Goal: Transaction & Acquisition: Download file/media

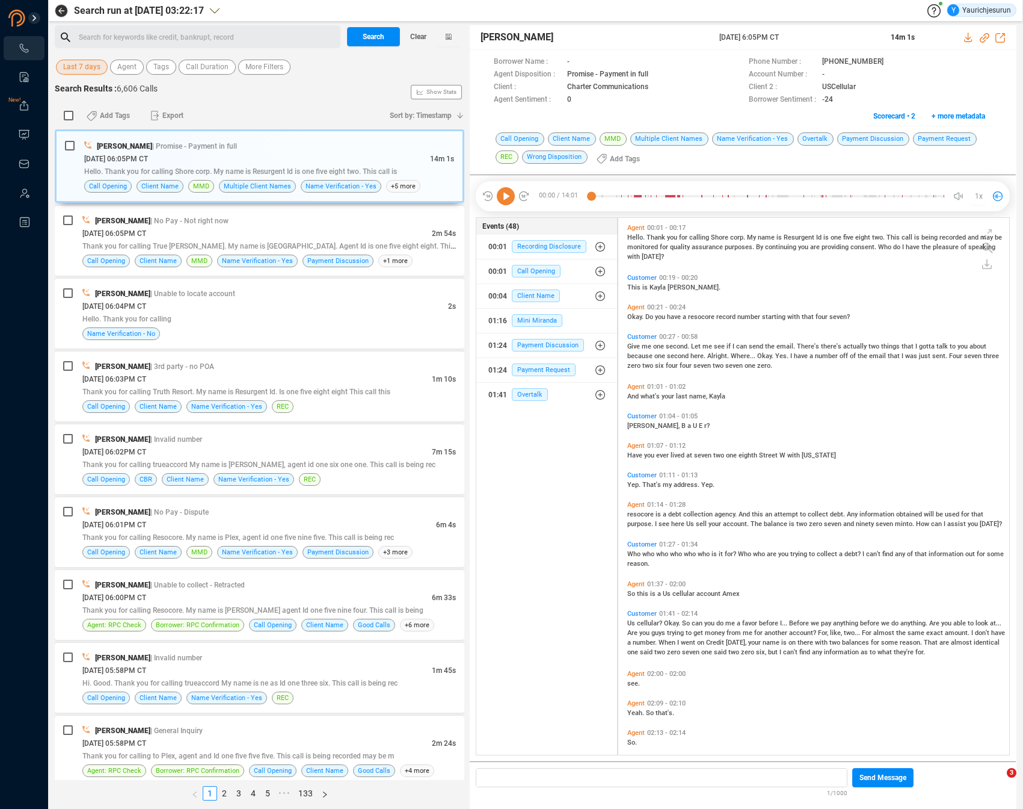
scroll to position [12, 0]
click at [73, 66] on span "Last 7 days" at bounding box center [81, 67] width 37 height 15
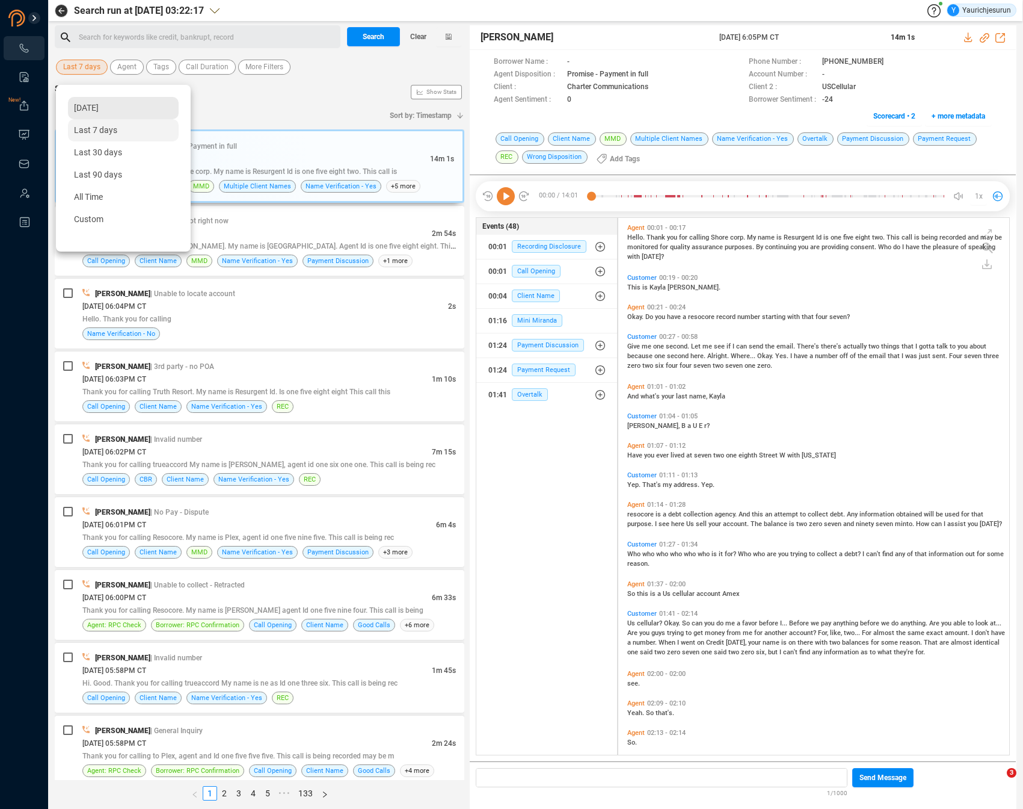
click at [85, 107] on span "Yesterday" at bounding box center [86, 108] width 25 height 10
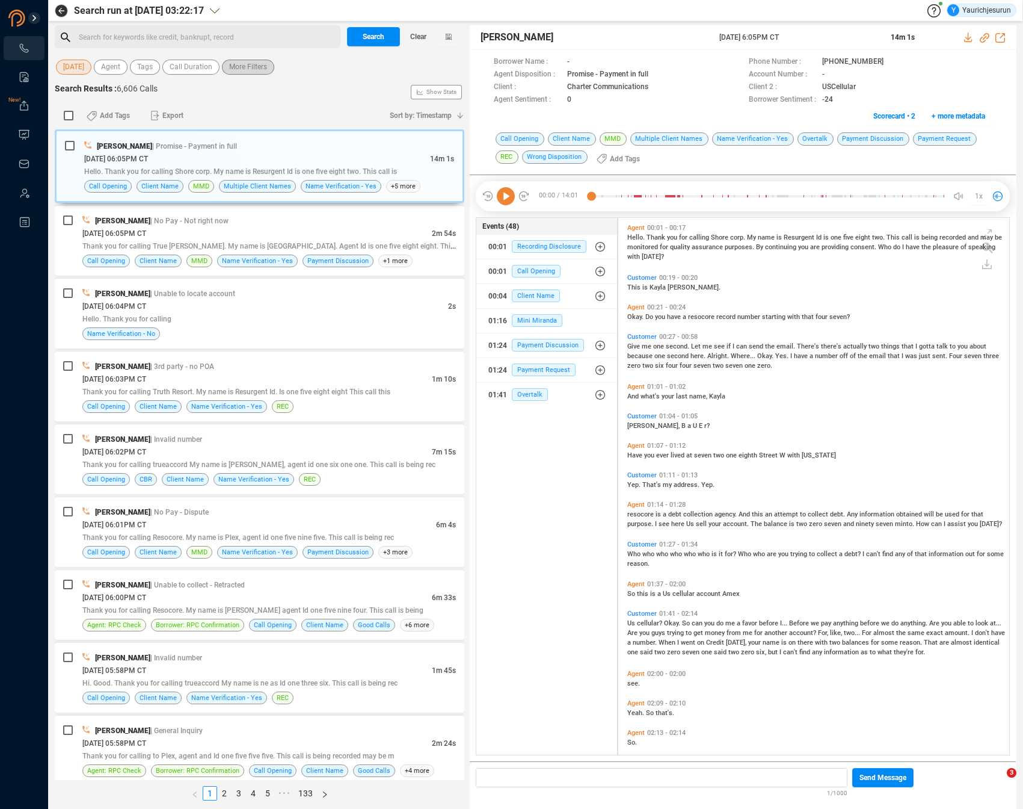
click at [267, 73] on span "More Filters" at bounding box center [248, 67] width 38 height 15
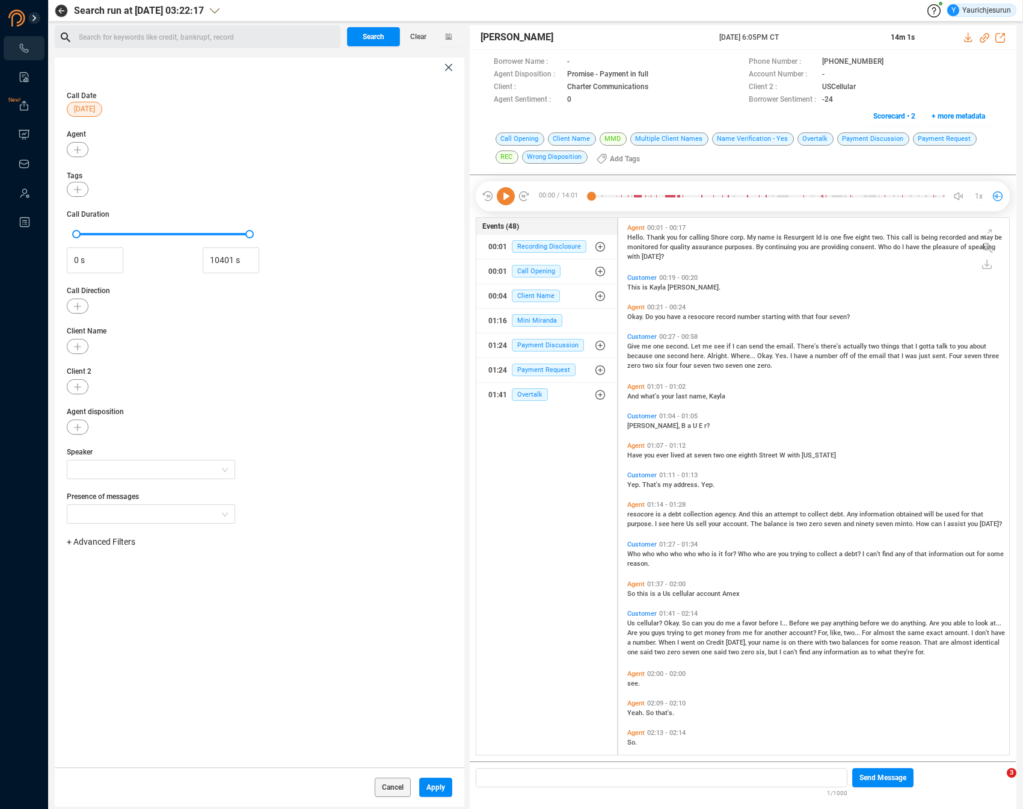
click at [124, 540] on span "+ Advanced Filters" at bounding box center [101, 542] width 69 height 10
click at [121, 641] on span "Phone Number" at bounding box center [107, 642] width 56 height 10
click at [235, 549] on div "+ Advanced Filters Phone Number Enter a comma separated list ﻿" at bounding box center [260, 575] width 386 height 81
click at [220, 572] on div "Enter a comma separated list ﻿" at bounding box center [187, 580] width 229 height 26
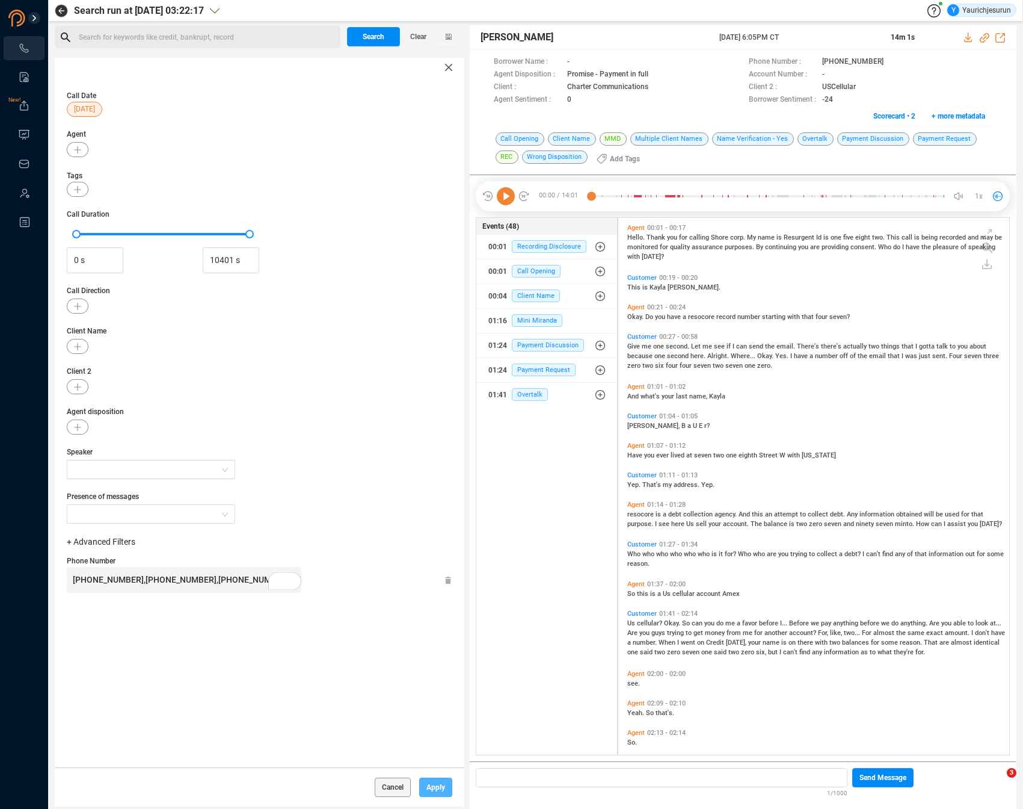
click at [430, 781] on span "Apply" at bounding box center [436, 786] width 19 height 19
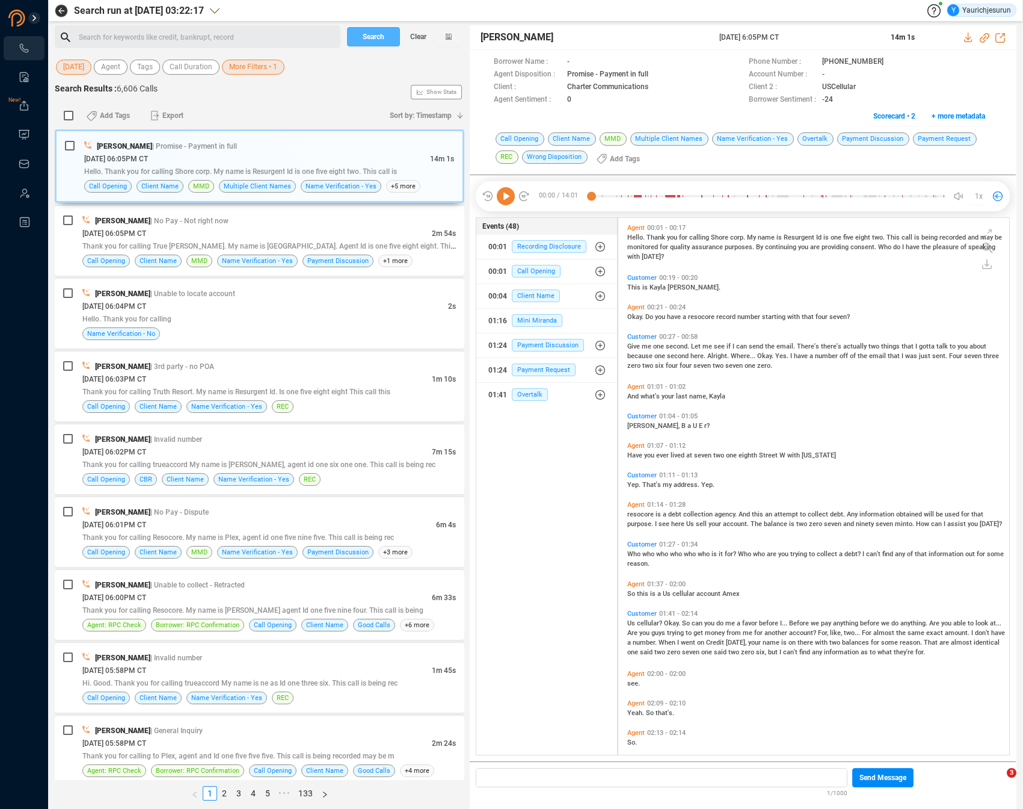
click at [376, 31] on span "Search" at bounding box center [374, 36] width 22 height 19
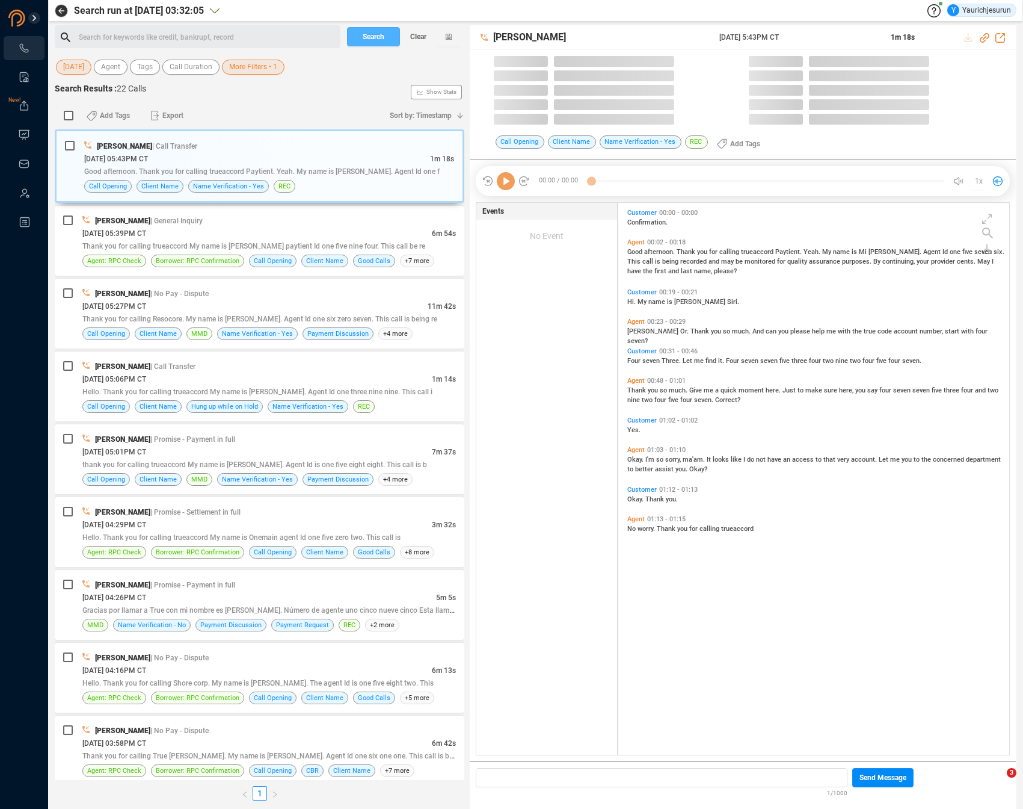
scroll to position [552, 385]
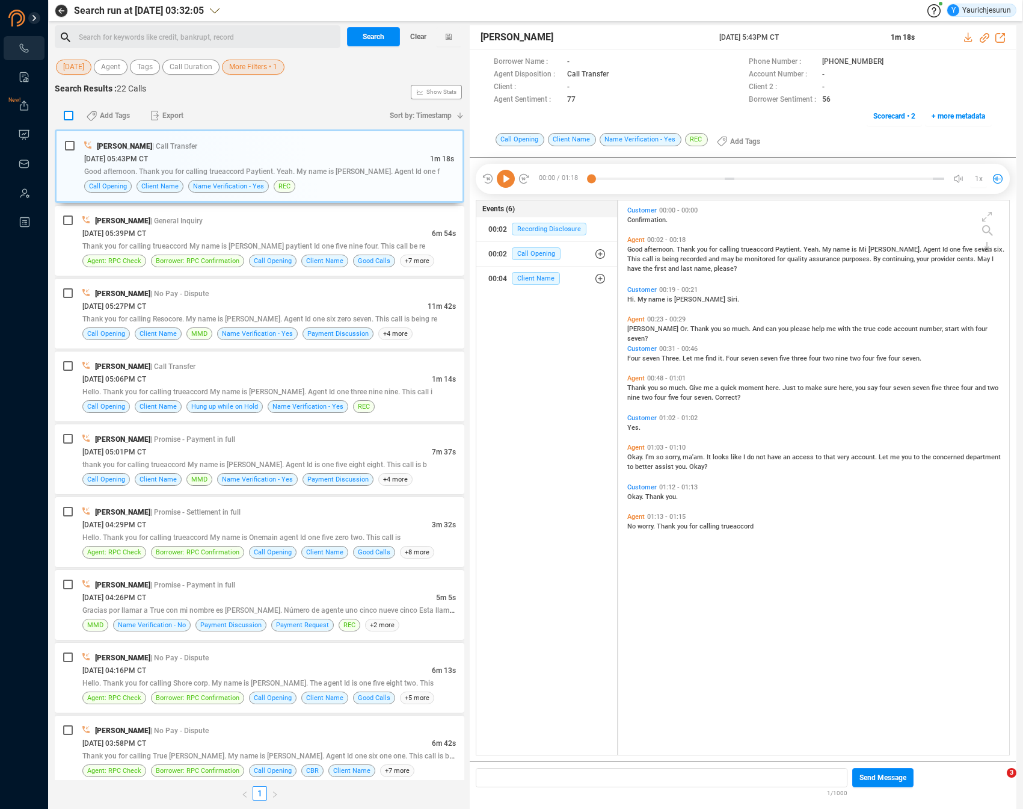
click at [64, 111] on input "checkbox" at bounding box center [69, 116] width 10 height 10
checkbox input "true"
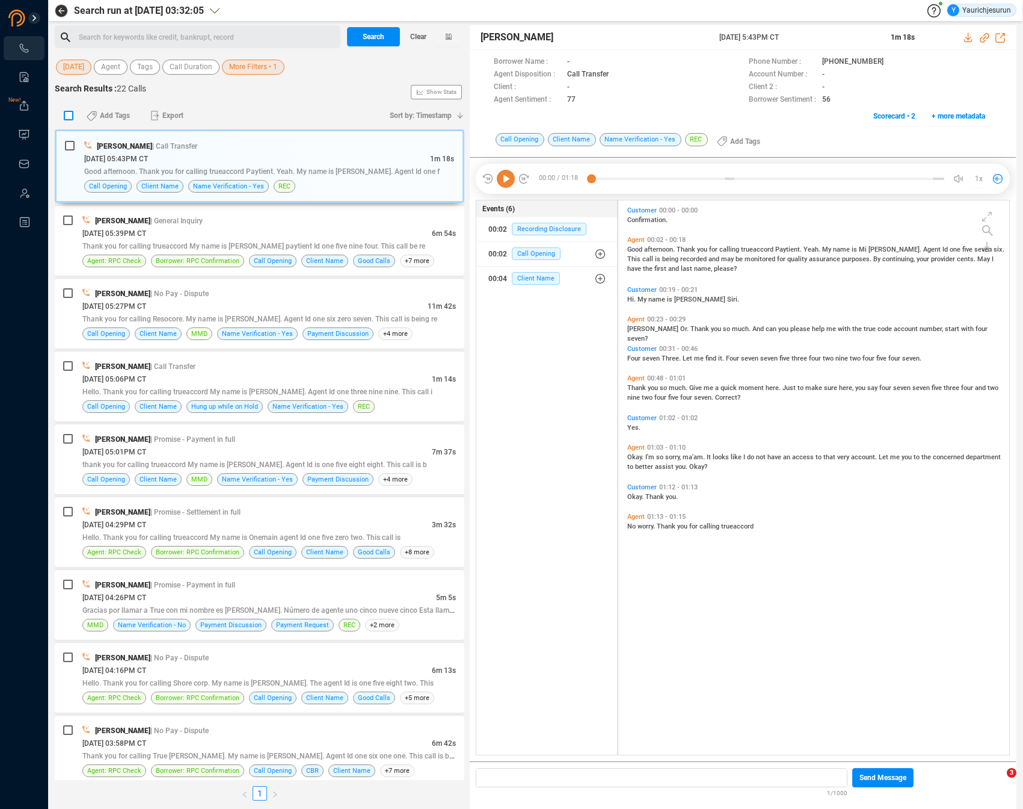
checkbox input "true"
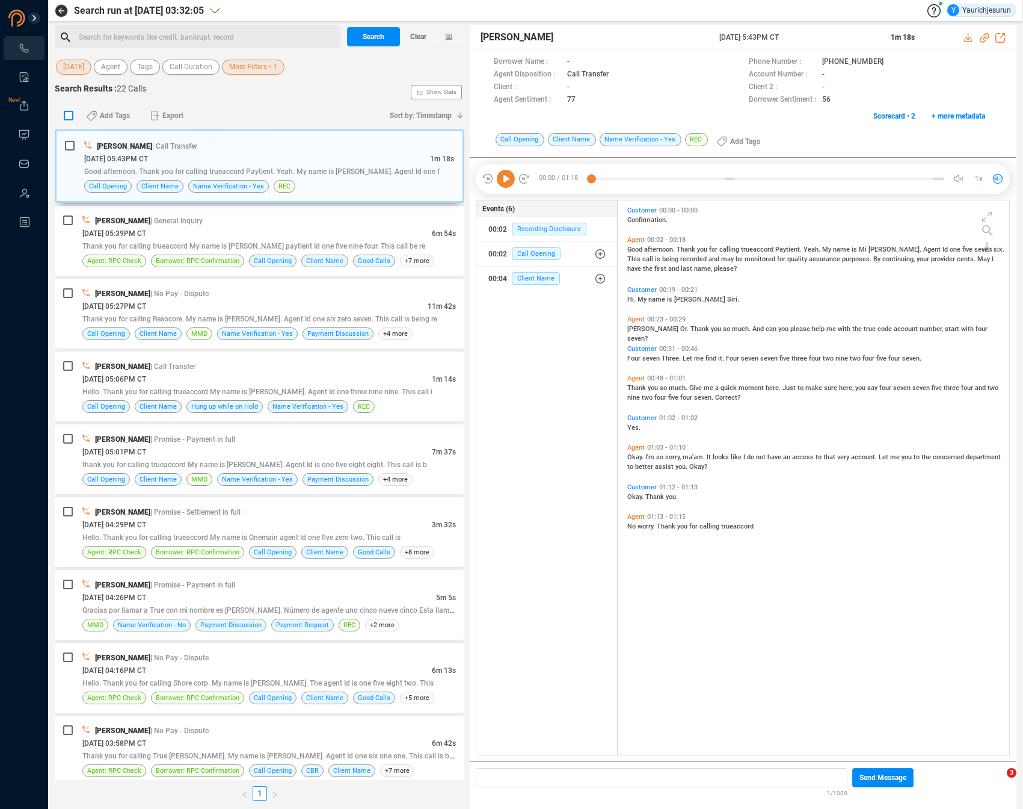
checkbox input "true"
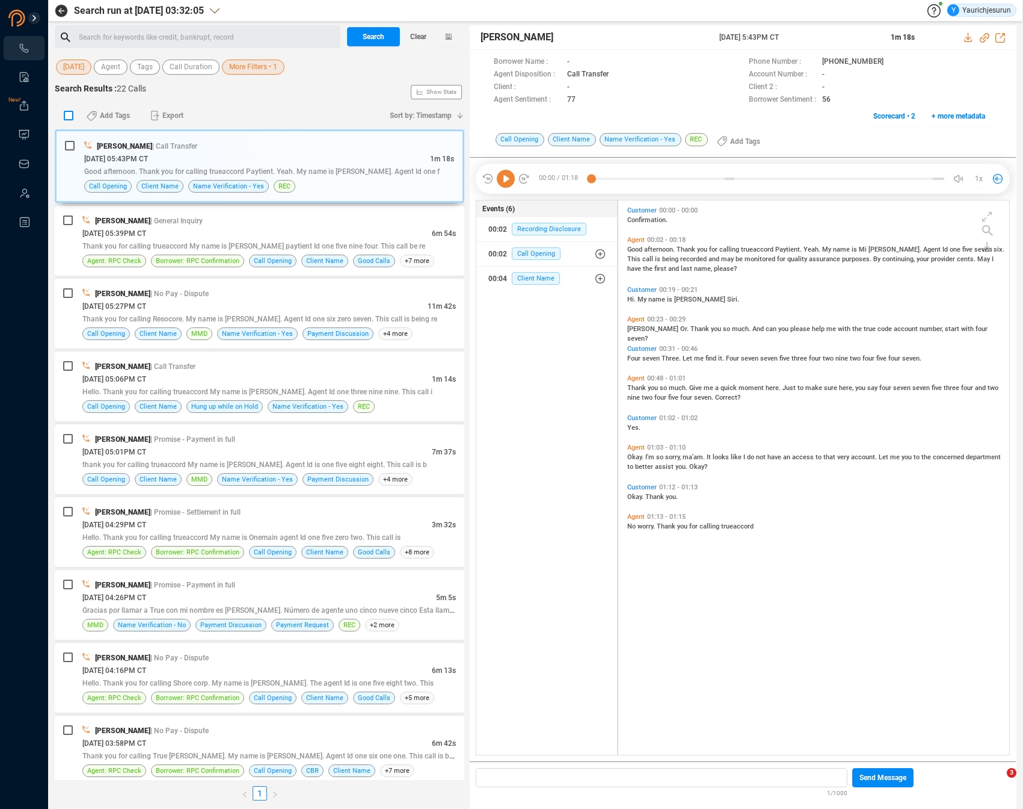
checkbox input "true"
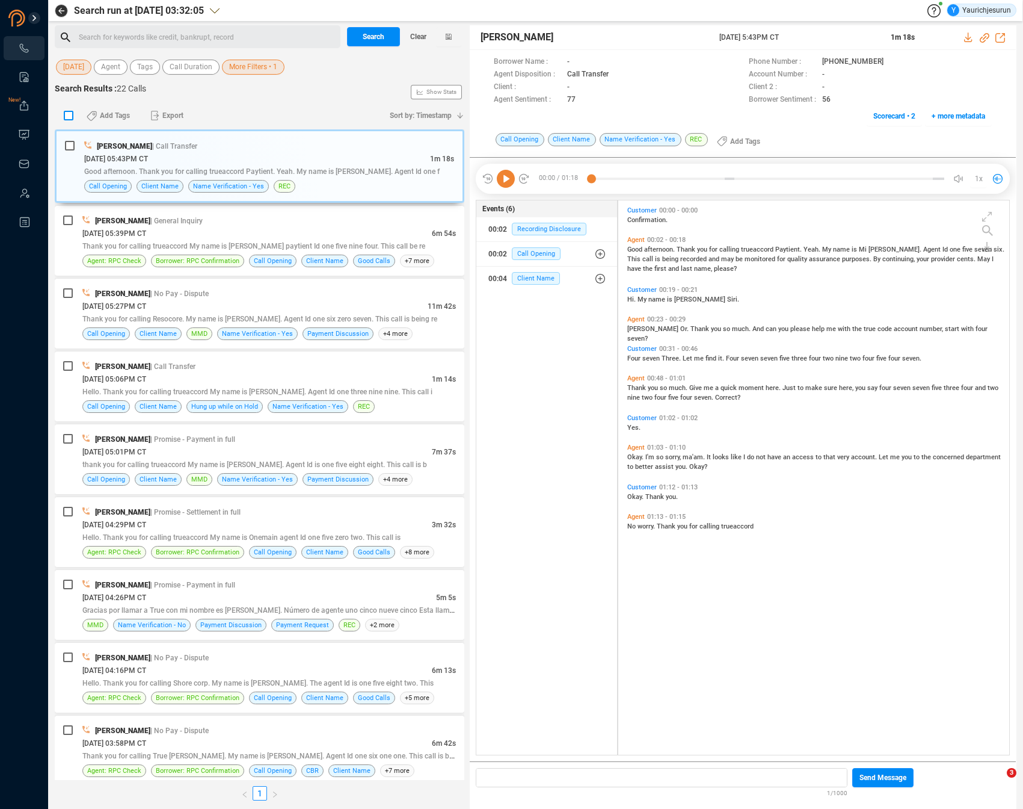
checkbox input "true"
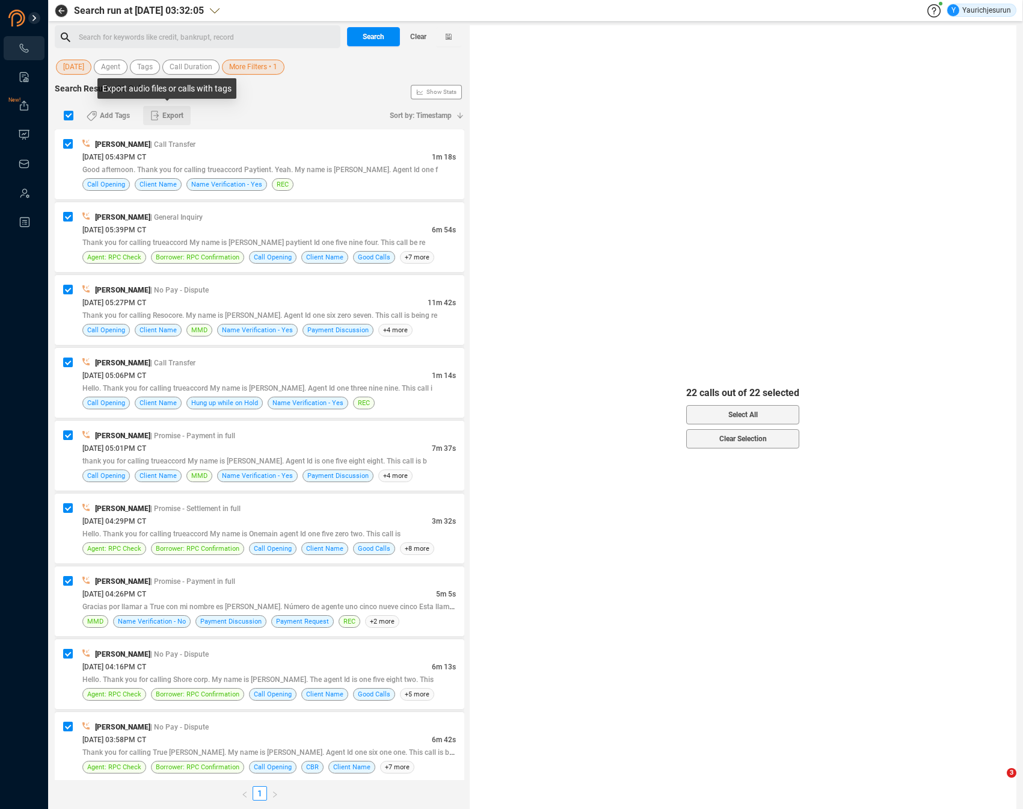
click at [181, 119] on span "Export" at bounding box center [172, 115] width 21 height 19
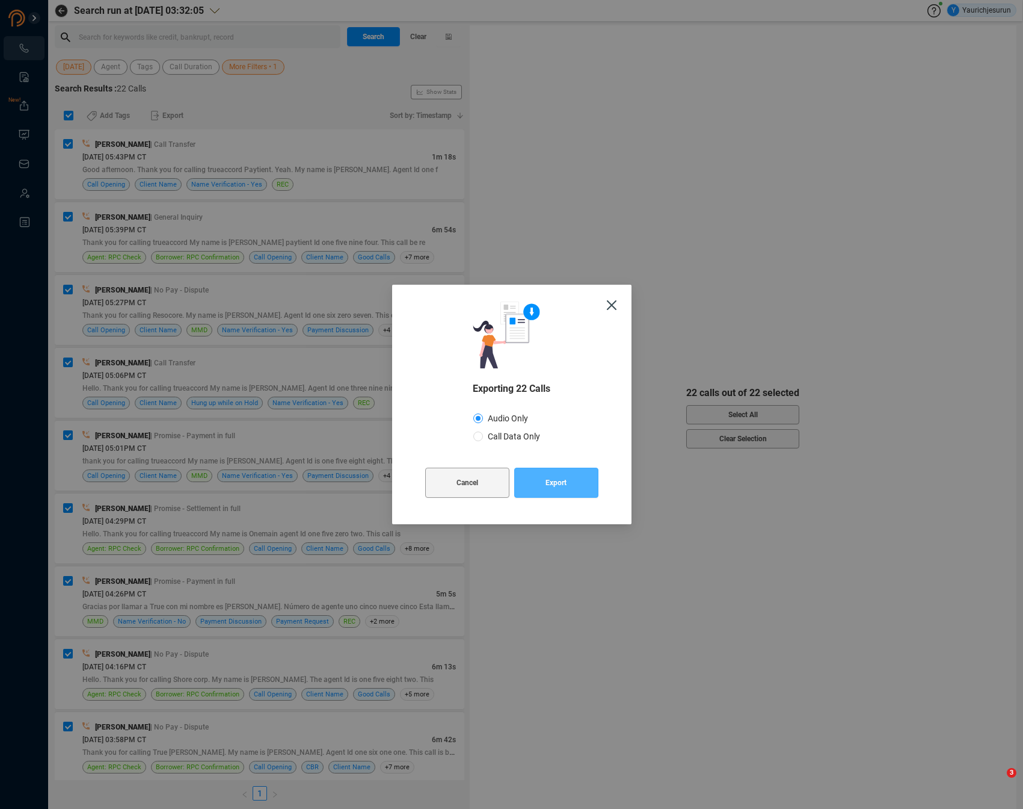
click at [557, 487] on span "Export" at bounding box center [556, 482] width 21 height 30
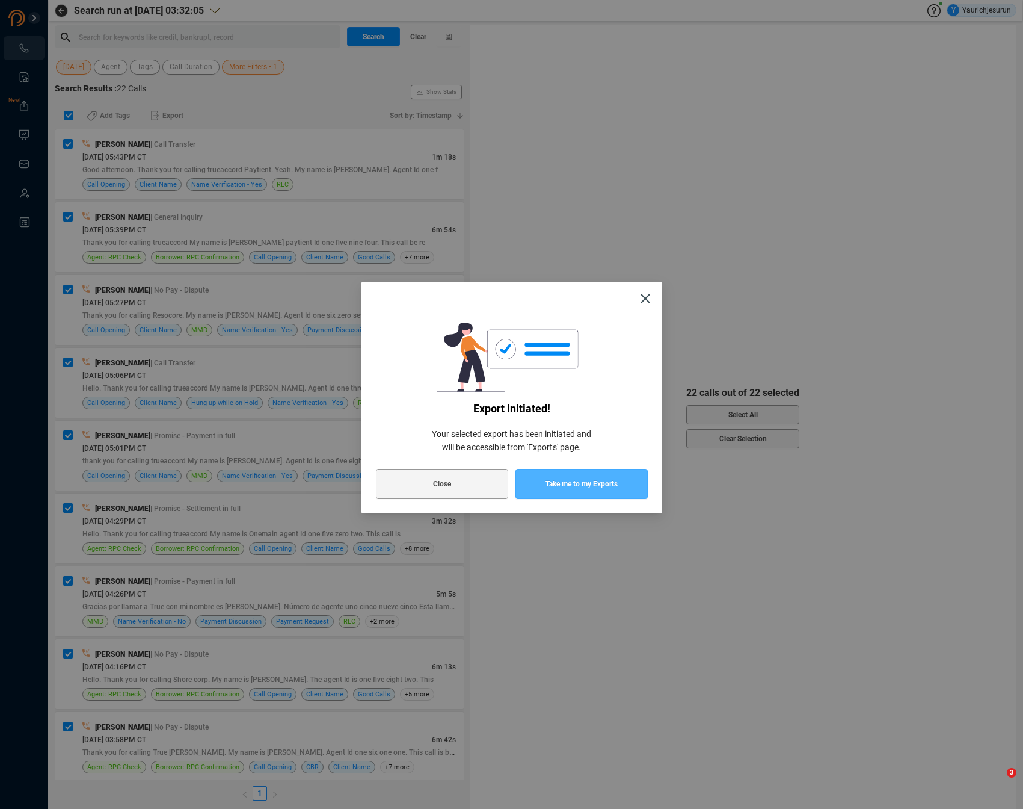
click at [578, 492] on span "Take me to my Exports" at bounding box center [582, 484] width 72 height 30
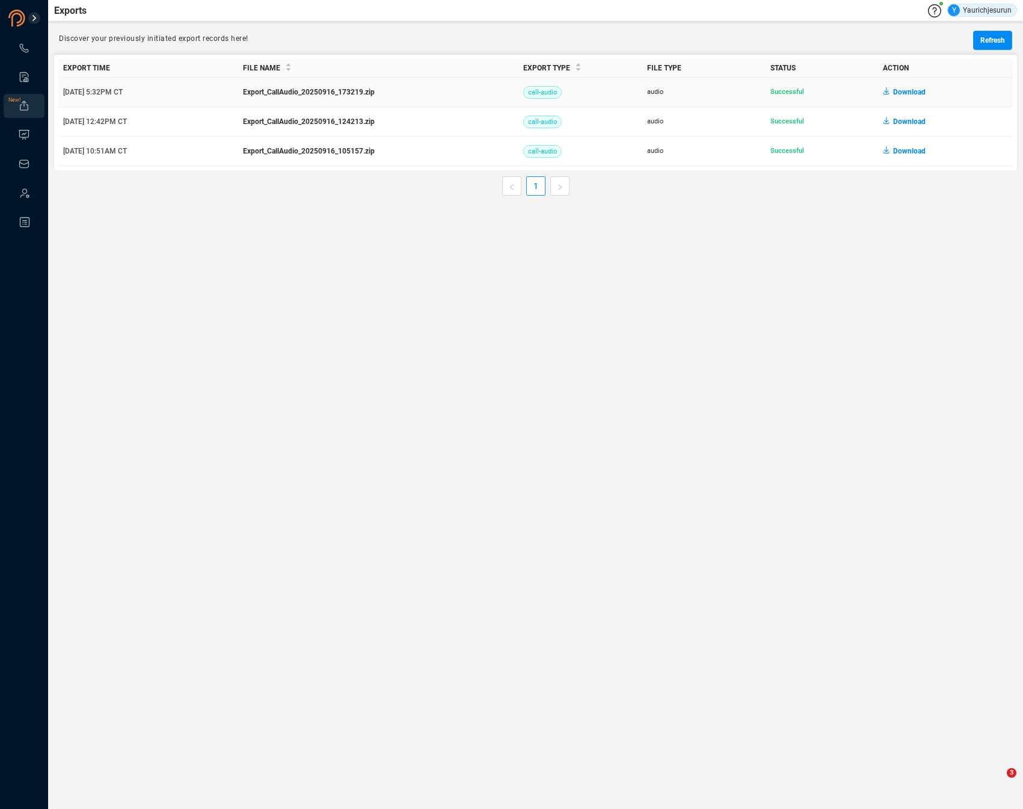
click at [907, 94] on span "Download" at bounding box center [909, 91] width 32 height 19
